Goal: Communication & Community: Participate in discussion

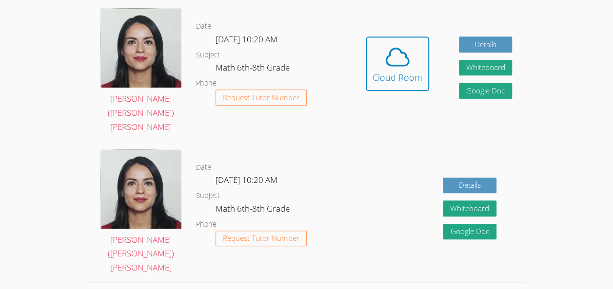
scroll to position [194, 0]
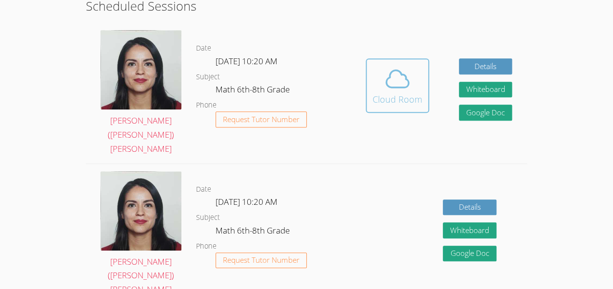
click at [399, 101] on button "Cloud Room" at bounding box center [397, 85] width 63 height 55
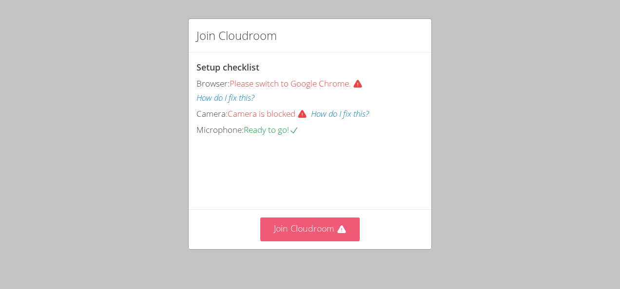
click at [337, 229] on icon at bounding box center [342, 230] width 10 height 10
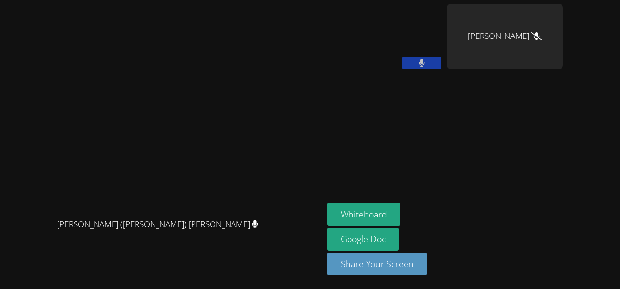
click at [441, 61] on button at bounding box center [421, 63] width 39 height 12
click at [429, 36] on video at bounding box center [385, 36] width 116 height 65
click at [439, 36] on video at bounding box center [385, 36] width 116 height 65
click at [426, 64] on icon at bounding box center [421, 63] width 10 height 8
click at [441, 63] on button at bounding box center [421, 63] width 39 height 12
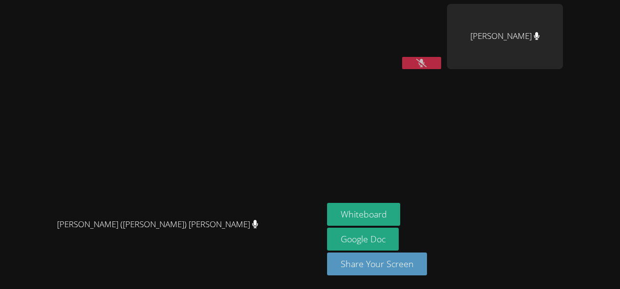
click at [440, 37] on video at bounding box center [385, 36] width 116 height 65
click at [493, 158] on aside "[PERSON_NAME] [PERSON_NAME] Whiteboard Google Doc Share Your Screen" at bounding box center [445, 144] width 244 height 289
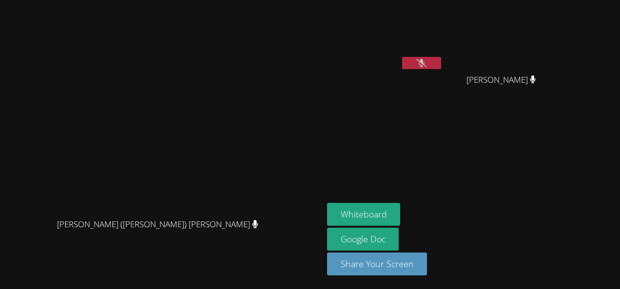
click at [435, 33] on video at bounding box center [385, 36] width 116 height 65
click at [437, 36] on video at bounding box center [385, 36] width 116 height 65
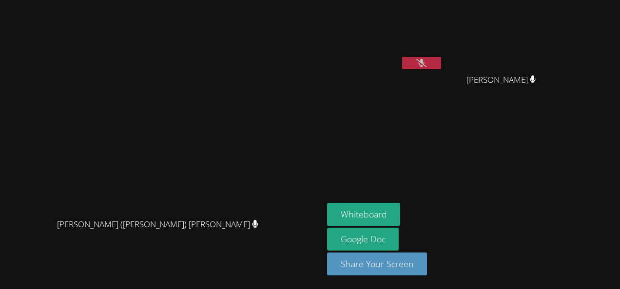
click at [437, 36] on video at bounding box center [385, 36] width 116 height 65
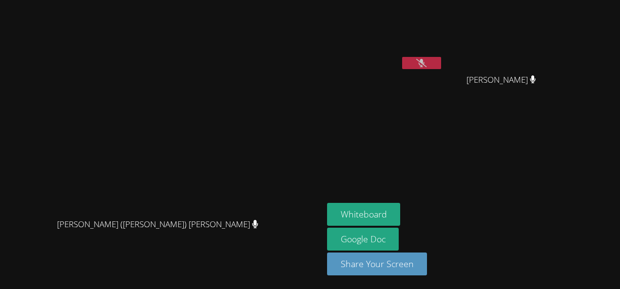
click at [437, 36] on video at bounding box center [385, 36] width 116 height 65
click at [438, 28] on video at bounding box center [385, 36] width 116 height 65
click at [526, 165] on aside "[PERSON_NAME] [PERSON_NAME] [PERSON_NAME] Whiteboard Google Doc Share Your Scre…" at bounding box center [445, 144] width 244 height 289
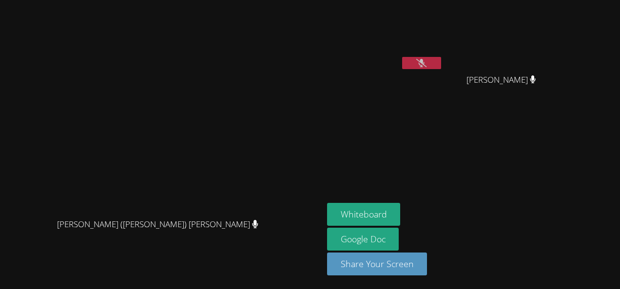
click at [423, 50] on video at bounding box center [385, 36] width 116 height 65
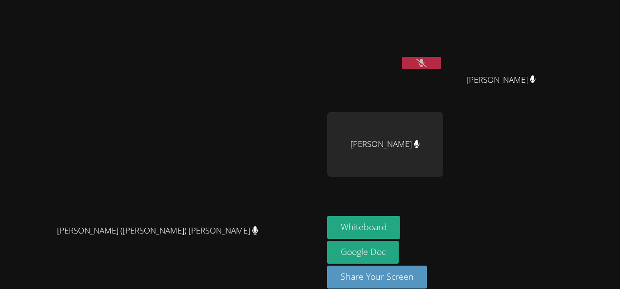
click at [541, 163] on div "[PERSON_NAME] [PERSON_NAME] [PERSON_NAME] [PERSON_NAME]" at bounding box center [445, 110] width 236 height 212
click at [441, 65] on button at bounding box center [421, 63] width 39 height 12
click at [441, 62] on button at bounding box center [421, 63] width 39 height 12
click at [443, 36] on video at bounding box center [385, 36] width 116 height 65
click at [427, 41] on video at bounding box center [385, 36] width 116 height 65
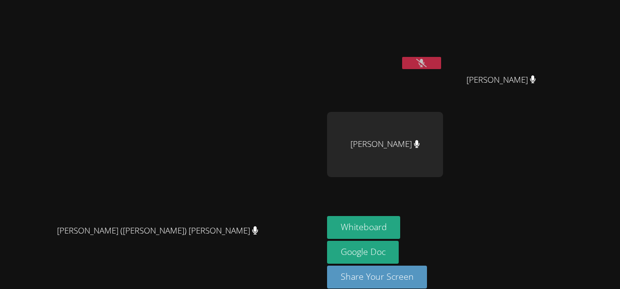
click at [429, 33] on video at bounding box center [385, 36] width 116 height 65
click at [443, 54] on video at bounding box center [385, 36] width 116 height 65
click at [441, 67] on button at bounding box center [421, 63] width 39 height 12
click at [425, 65] on icon at bounding box center [422, 63] width 6 height 8
click at [443, 139] on div "[PERSON_NAME]" at bounding box center [385, 144] width 116 height 65
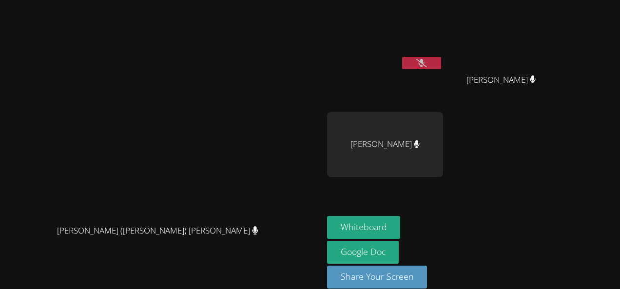
click at [443, 142] on div "[PERSON_NAME]" at bounding box center [385, 144] width 116 height 65
click at [434, 158] on div "[PERSON_NAME]" at bounding box center [385, 144] width 116 height 65
click at [430, 149] on div "[PERSON_NAME]" at bounding box center [385, 144] width 116 height 65
click at [433, 144] on div "[PERSON_NAME]" at bounding box center [385, 144] width 116 height 65
click at [429, 29] on video at bounding box center [385, 36] width 116 height 65
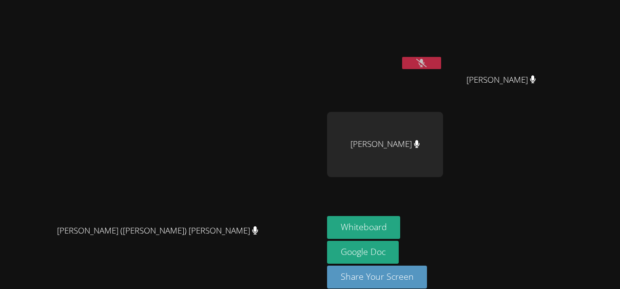
click at [428, 33] on video at bounding box center [385, 36] width 116 height 65
click at [432, 37] on video at bounding box center [385, 36] width 116 height 65
click at [435, 38] on video at bounding box center [385, 36] width 116 height 65
click at [430, 41] on video at bounding box center [385, 36] width 116 height 65
click at [429, 44] on video at bounding box center [385, 36] width 116 height 65
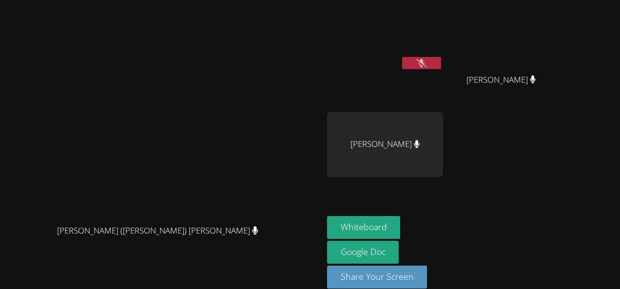
click at [440, 37] on video at bounding box center [385, 36] width 116 height 65
click at [433, 38] on video at bounding box center [385, 36] width 116 height 65
click at [434, 38] on video at bounding box center [385, 36] width 116 height 65
click at [437, 37] on video at bounding box center [385, 36] width 116 height 65
click at [440, 41] on video at bounding box center [385, 36] width 116 height 65
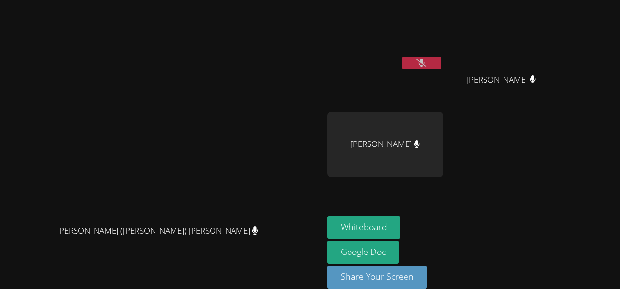
click at [438, 38] on video at bounding box center [385, 36] width 116 height 65
click at [429, 38] on video at bounding box center [385, 36] width 116 height 65
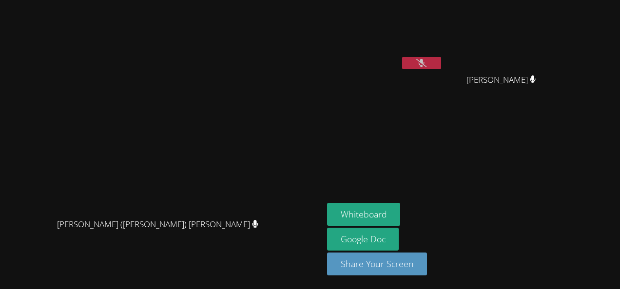
drag, startPoint x: 429, startPoint y: 38, endPoint x: 512, endPoint y: 167, distance: 152.8
click at [512, 167] on aside "[PERSON_NAME] [PERSON_NAME] [PERSON_NAME] Whiteboard Google Doc Share Your Scre…" at bounding box center [445, 144] width 244 height 289
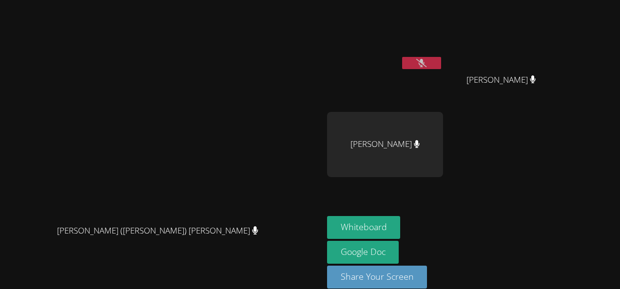
click at [441, 68] on button at bounding box center [421, 63] width 39 height 12
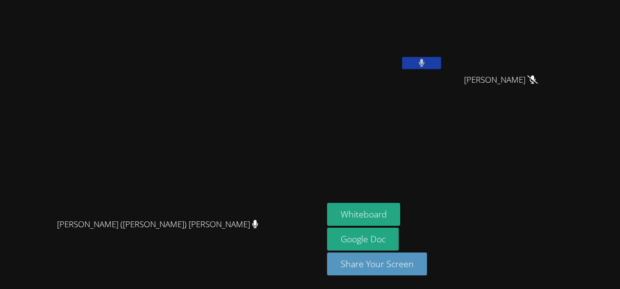
click at [441, 64] on button at bounding box center [421, 63] width 39 height 12
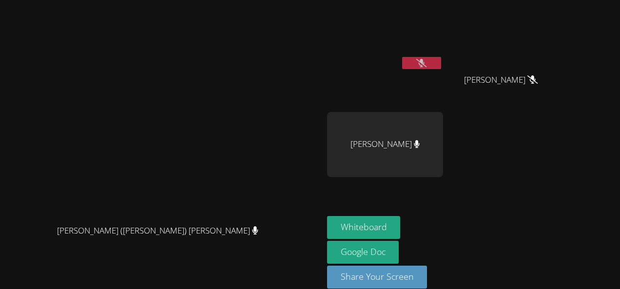
click at [426, 60] on icon at bounding box center [421, 63] width 10 height 8
click at [424, 60] on icon at bounding box center [422, 63] width 6 height 8
click at [426, 60] on icon at bounding box center [421, 63] width 10 height 8
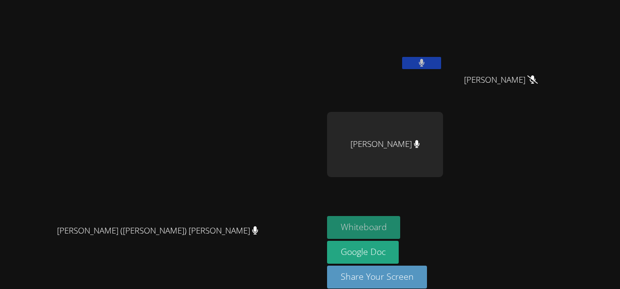
click at [401, 226] on button "Whiteboard" at bounding box center [364, 227] width 74 height 23
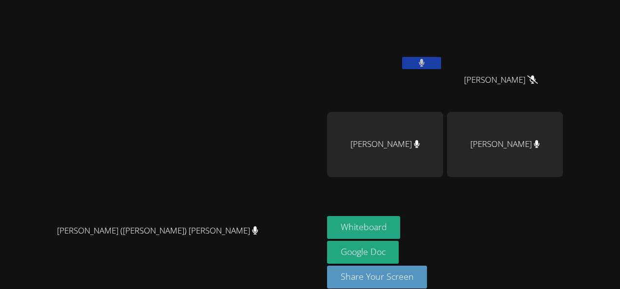
click at [441, 66] on button at bounding box center [421, 63] width 39 height 12
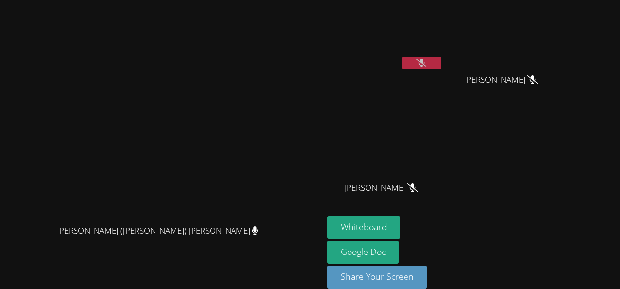
click at [426, 60] on icon at bounding box center [421, 63] width 10 height 8
click at [425, 59] on icon at bounding box center [422, 63] width 6 height 8
click at [426, 66] on icon at bounding box center [421, 63] width 10 height 8
click at [425, 60] on icon at bounding box center [422, 63] width 6 height 8
click at [441, 62] on button at bounding box center [421, 63] width 39 height 12
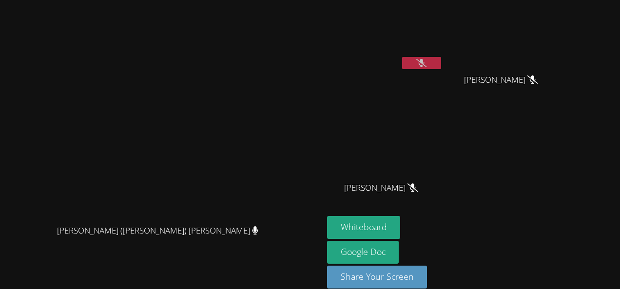
click at [441, 68] on button at bounding box center [421, 63] width 39 height 12
click at [441, 62] on button at bounding box center [421, 63] width 39 height 12
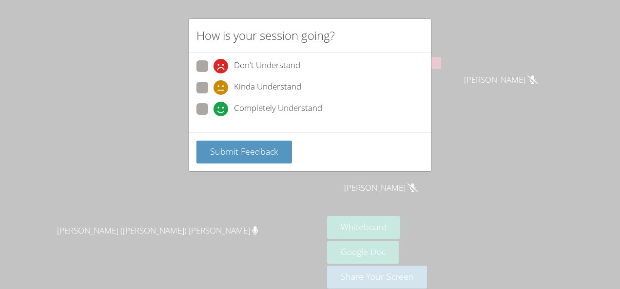
click at [194, 85] on div "Don't Understand Kinda Understand Completely Understand" at bounding box center [310, 93] width 243 height 80
click at [213, 95] on span at bounding box center [213, 95] width 0 height 0
click at [213, 87] on input "Kinda Understand" at bounding box center [217, 86] width 8 height 8
radio input "true"
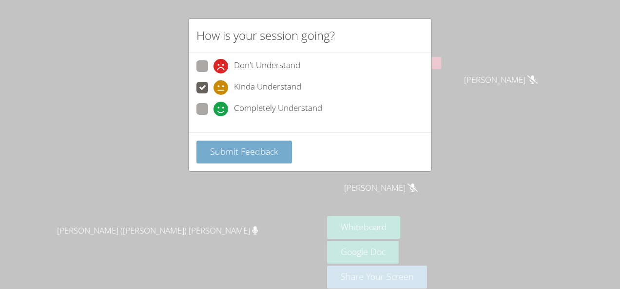
click at [236, 154] on span "Submit Feedback" at bounding box center [244, 152] width 68 height 12
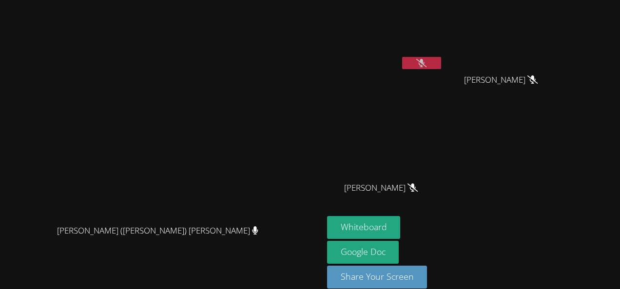
click at [217, 190] on video at bounding box center [161, 131] width 146 height 177
click at [441, 67] on button at bounding box center [421, 63] width 39 height 12
click at [426, 60] on icon at bounding box center [421, 63] width 10 height 8
click at [441, 67] on button at bounding box center [421, 63] width 39 height 12
